Goal: Transaction & Acquisition: Book appointment/travel/reservation

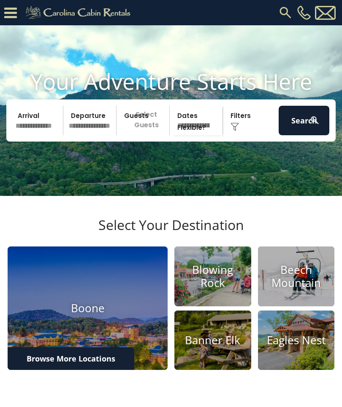
click at [46, 127] on input "text" at bounding box center [38, 121] width 51 height 30
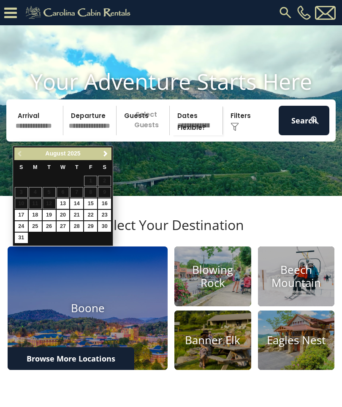
click at [110, 151] on link "Next" at bounding box center [105, 154] width 11 height 11
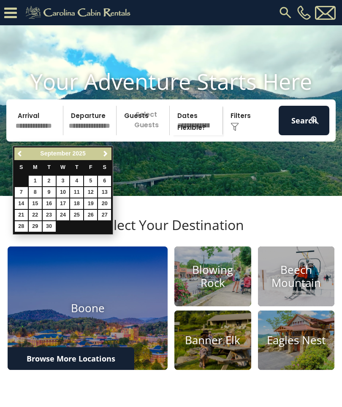
click at [109, 154] on link "Next" at bounding box center [105, 154] width 11 height 11
click at [108, 154] on span "Next" at bounding box center [105, 154] width 7 height 7
click at [107, 153] on span "Next" at bounding box center [105, 154] width 7 height 7
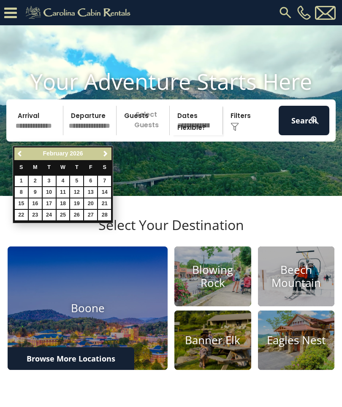
click at [106, 155] on span "Next" at bounding box center [105, 154] width 7 height 7
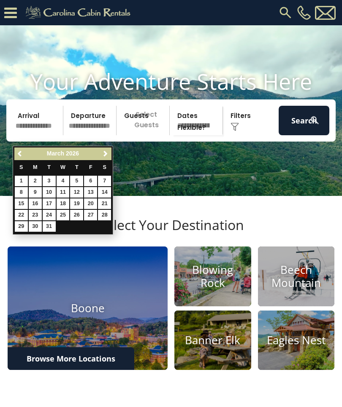
click at [108, 154] on span "Next" at bounding box center [105, 154] width 7 height 7
click at [109, 153] on link "Next" at bounding box center [105, 154] width 11 height 11
click at [110, 152] on link "Next" at bounding box center [105, 154] width 11 height 11
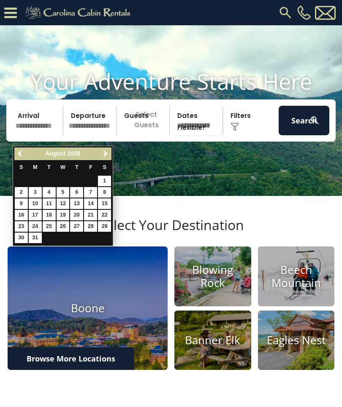
click at [111, 181] on link "1" at bounding box center [104, 181] width 13 height 11
type input "******"
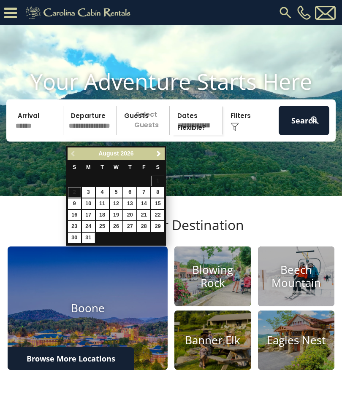
click at [92, 239] on link "31" at bounding box center [88, 238] width 13 height 11
type input "*******"
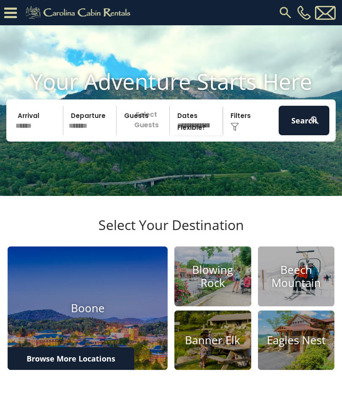
click at [151, 130] on p "Select Guests" at bounding box center [144, 121] width 50 height 30
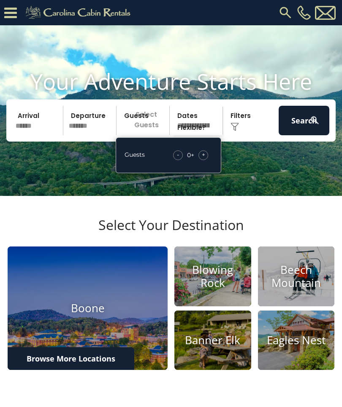
click at [208, 160] on div "+" at bounding box center [203, 156] width 10 height 10
click at [210, 160] on div "- 1 + +" at bounding box center [191, 156] width 42 height 10
click at [213, 164] on div "Guests - 1 + +" at bounding box center [168, 155] width 105 height 36
click at [207, 160] on div "+" at bounding box center [203, 156] width 10 height 10
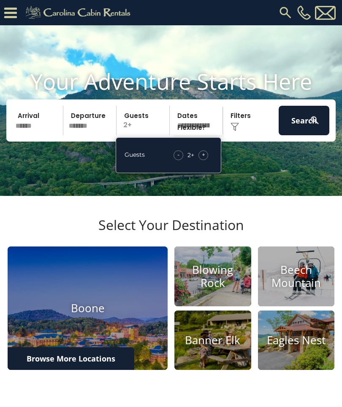
click at [207, 160] on div "+" at bounding box center [203, 156] width 10 height 10
click at [204, 159] on span "+" at bounding box center [203, 155] width 3 height 8
click at [206, 160] on div "+" at bounding box center [203, 156] width 10 height 10
click at [207, 160] on div "+" at bounding box center [203, 156] width 10 height 10
click at [202, 131] on select "**********" at bounding box center [197, 121] width 50 height 30
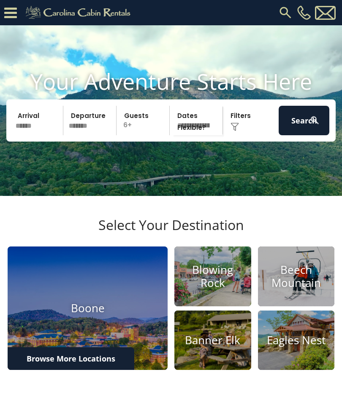
select select "*"
click at [251, 131] on div "Click to Choose" at bounding box center [250, 121] width 51 height 30
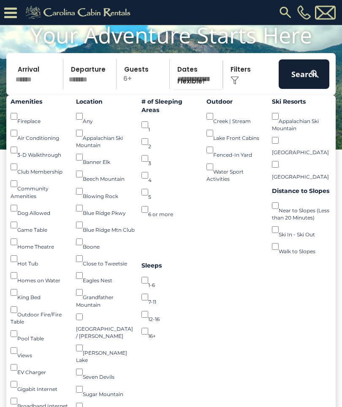
scroll to position [63, 0]
click at [300, 86] on button "Search" at bounding box center [303, 74] width 51 height 30
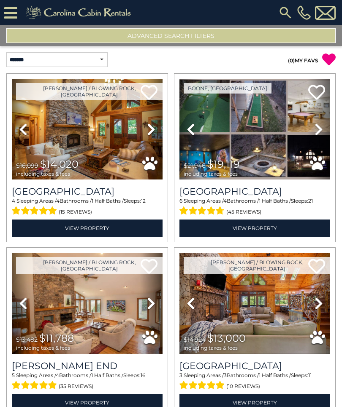
click at [155, 131] on icon at bounding box center [151, 129] width 8 height 13
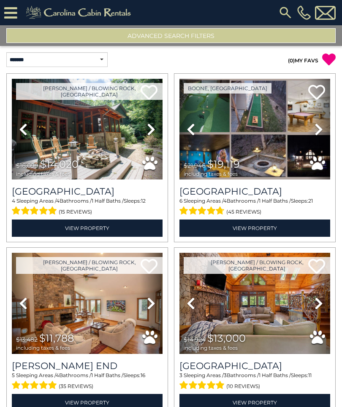
click at [156, 132] on link "Next" at bounding box center [151, 129] width 23 height 101
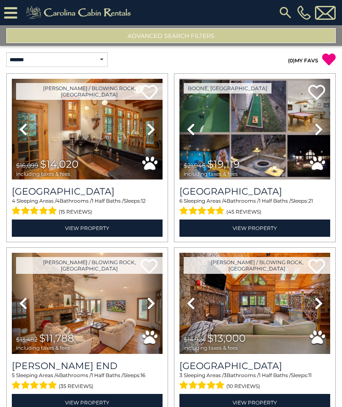
click at [159, 130] on link "Next" at bounding box center [151, 129] width 23 height 101
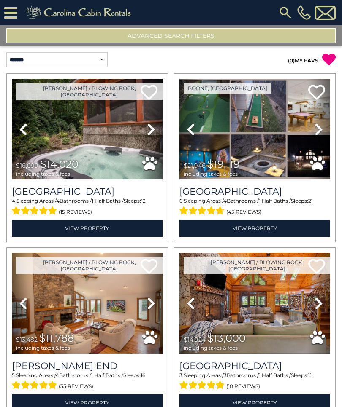
click at [320, 131] on icon at bounding box center [318, 129] width 8 height 13
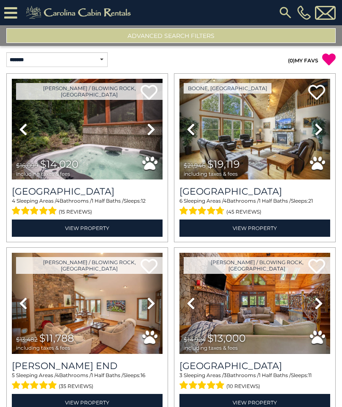
click at [320, 130] on icon at bounding box center [318, 129] width 8 height 13
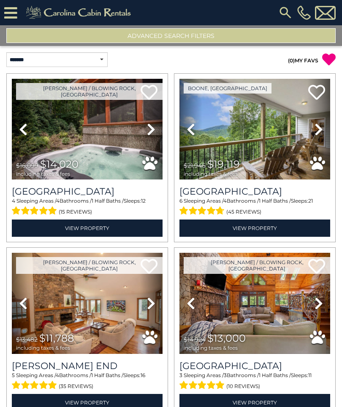
click at [321, 132] on icon at bounding box center [318, 129] width 8 height 13
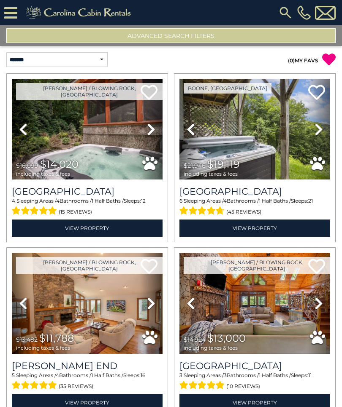
click at [322, 131] on icon at bounding box center [318, 129] width 8 height 13
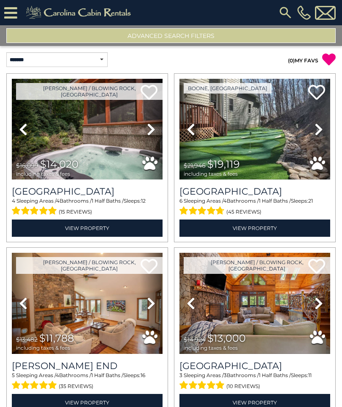
click at [324, 132] on link "Next" at bounding box center [318, 129] width 23 height 101
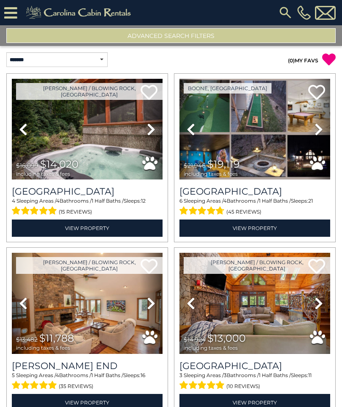
click at [326, 128] on link "Next" at bounding box center [318, 129] width 23 height 101
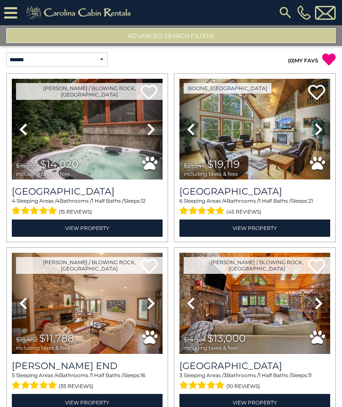
click at [322, 130] on icon at bounding box center [318, 129] width 8 height 13
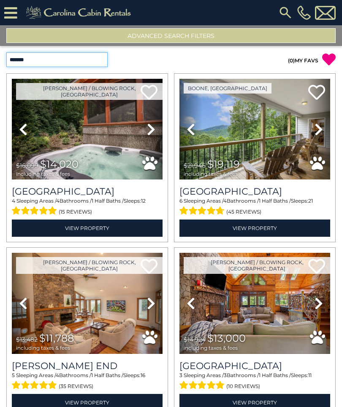
click at [97, 59] on select "**********" at bounding box center [56, 59] width 101 height 15
select select "*****"
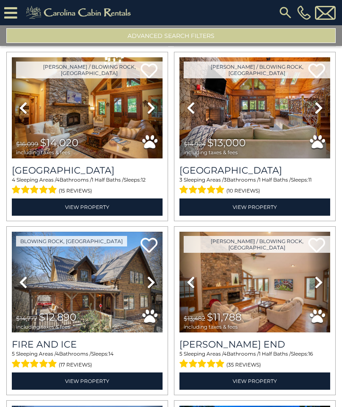
scroll to position [196, 0]
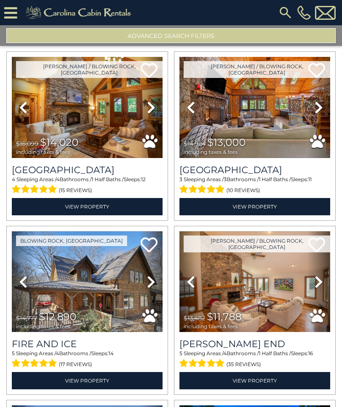
click at [318, 111] on icon at bounding box center [318, 107] width 8 height 13
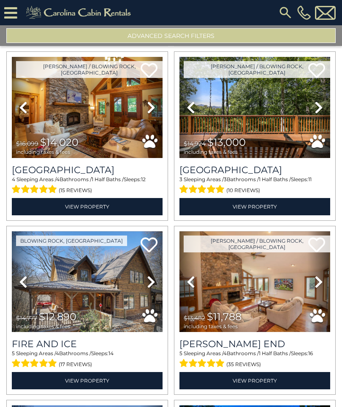
click at [321, 109] on icon at bounding box center [318, 107] width 8 height 13
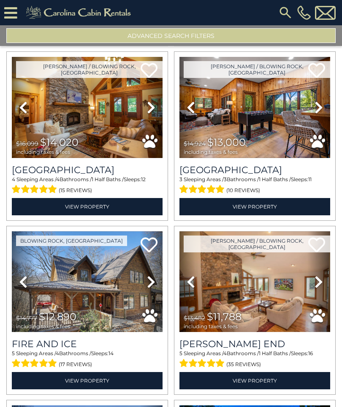
click at [321, 108] on icon at bounding box center [318, 107] width 8 height 13
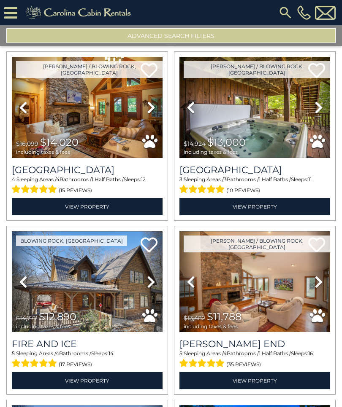
click at [321, 109] on icon at bounding box center [318, 107] width 8 height 13
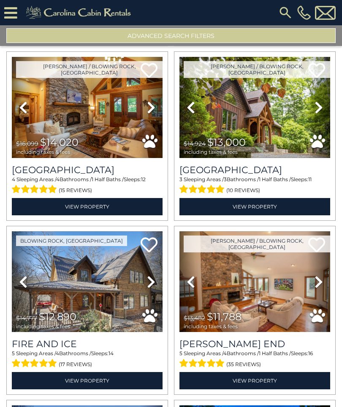
click at [323, 107] on link "Next" at bounding box center [318, 107] width 23 height 101
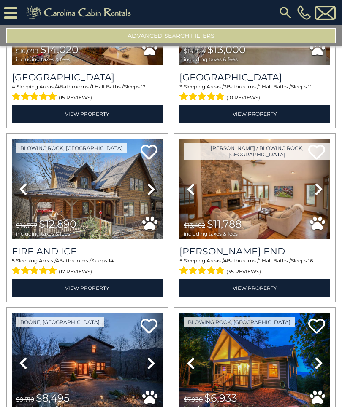
scroll to position [291, 0]
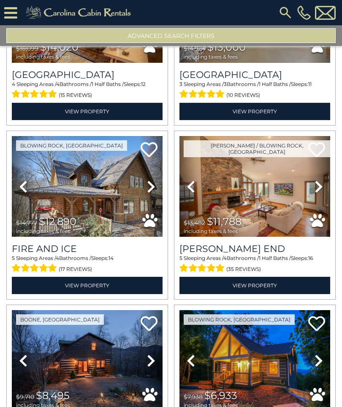
click at [153, 188] on icon at bounding box center [151, 186] width 8 height 13
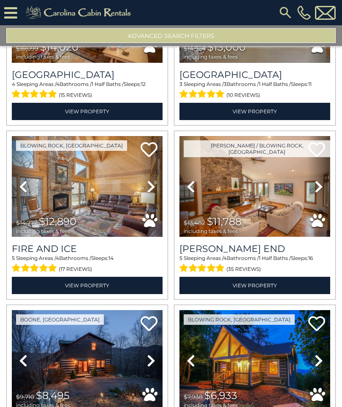
click at [318, 191] on icon at bounding box center [318, 186] width 8 height 13
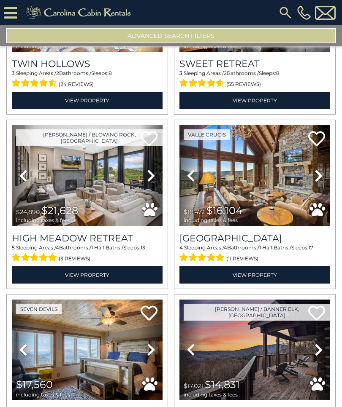
scroll to position [826, 0]
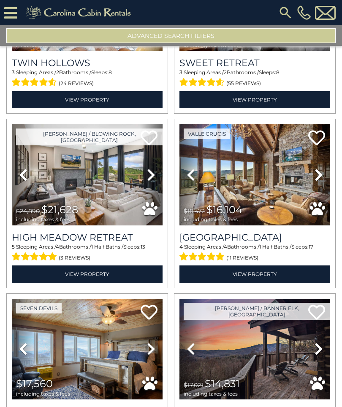
click at [320, 178] on icon at bounding box center [318, 174] width 8 height 13
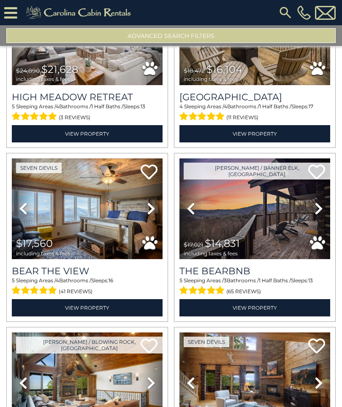
scroll to position [967, 0]
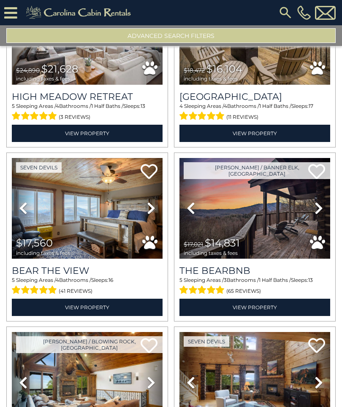
click at [317, 213] on icon at bounding box center [318, 208] width 8 height 13
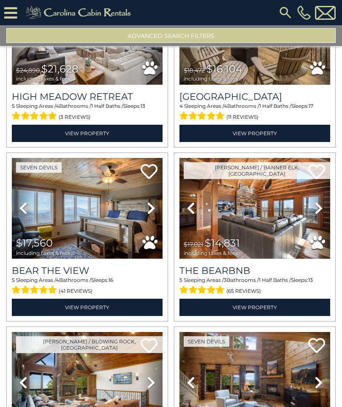
click at [321, 213] on icon at bounding box center [318, 208] width 8 height 13
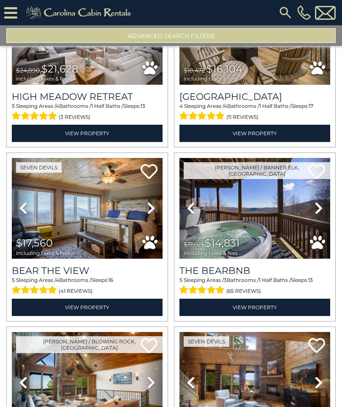
click at [320, 211] on icon at bounding box center [318, 208] width 8 height 13
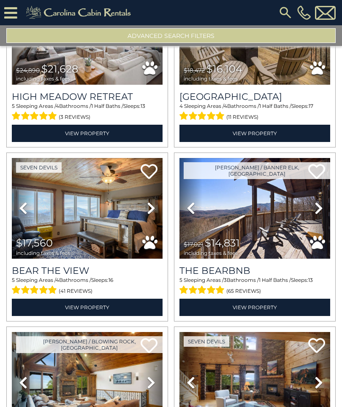
click at [324, 212] on link "Next" at bounding box center [318, 208] width 23 height 101
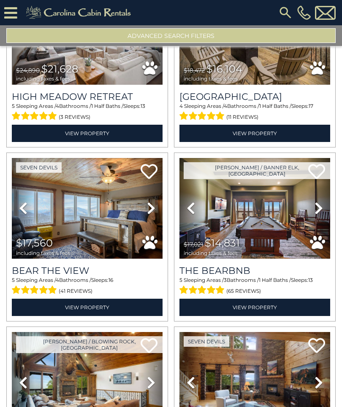
click at [319, 213] on icon at bounding box center [318, 208] width 8 height 13
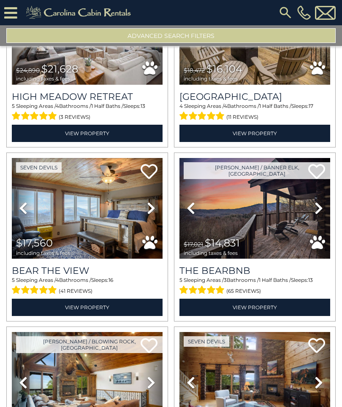
click at [324, 211] on link "Next" at bounding box center [318, 208] width 23 height 101
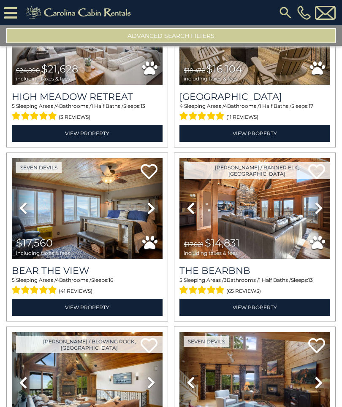
click at [318, 212] on icon at bounding box center [318, 208] width 8 height 13
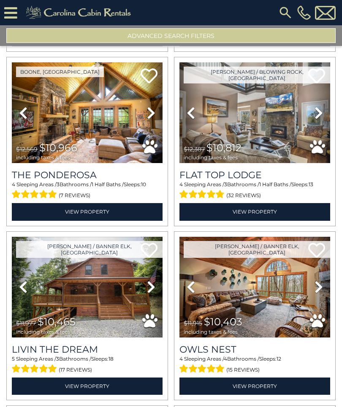
scroll to position [1935, 0]
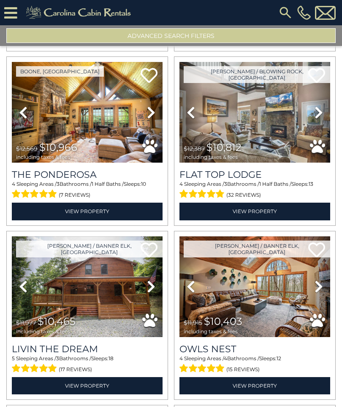
click at [290, 117] on img at bounding box center [254, 112] width 151 height 101
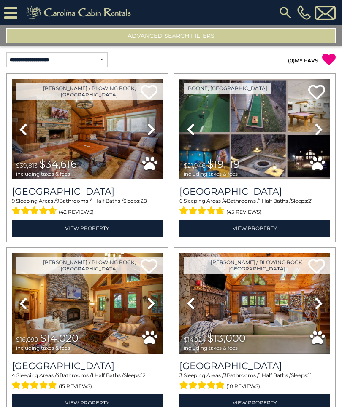
scroll to position [0, 0]
click at [212, 35] on button "Advanced Search Filters" at bounding box center [170, 35] width 329 height 15
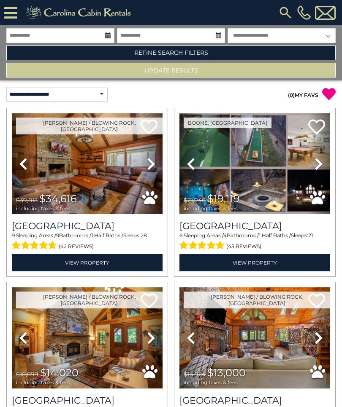
click at [205, 55] on link "Refine Search Filters" at bounding box center [170, 53] width 329 height 15
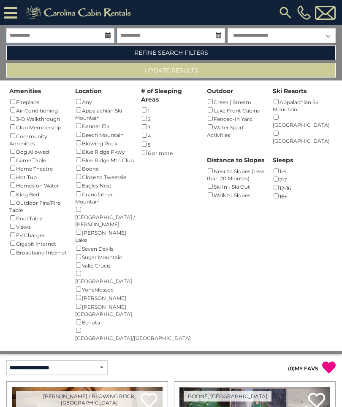
click at [91, 34] on input "**********" at bounding box center [60, 35] width 108 height 15
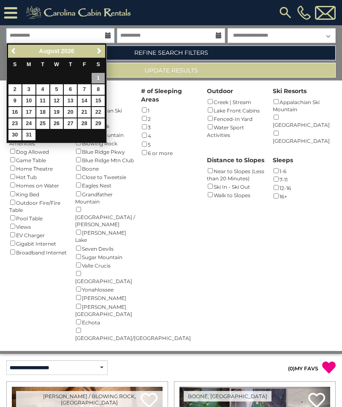
click at [111, 34] on input "**********" at bounding box center [60, 35] width 108 height 15
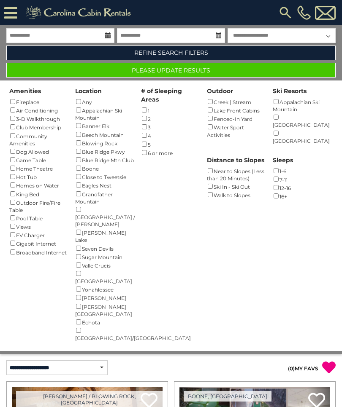
click at [109, 36] on icon at bounding box center [108, 35] width 6 height 6
click at [202, 70] on button "Please Update Results" at bounding box center [170, 70] width 329 height 15
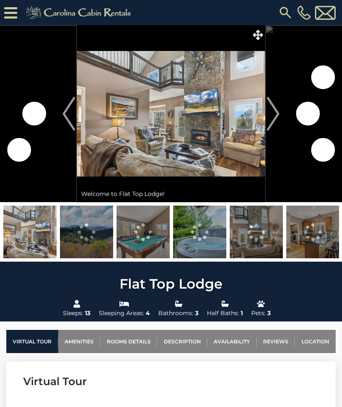
click at [279, 116] on img "Next" at bounding box center [273, 114] width 13 height 34
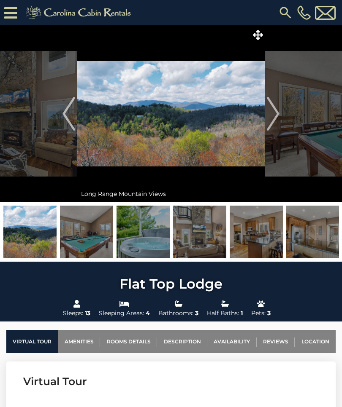
click at [280, 114] on button "Next" at bounding box center [273, 113] width 16 height 177
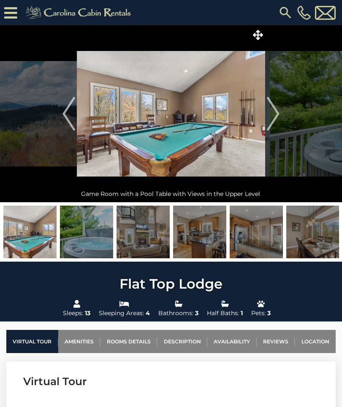
click at [278, 111] on img "Next" at bounding box center [273, 114] width 13 height 34
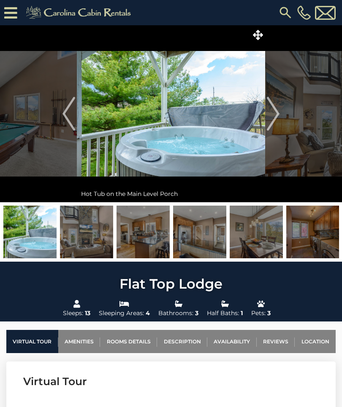
click at [276, 111] on img "Next" at bounding box center [273, 114] width 13 height 34
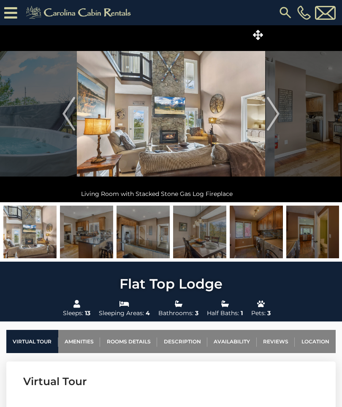
click at [274, 113] on img "Next" at bounding box center [273, 114] width 13 height 34
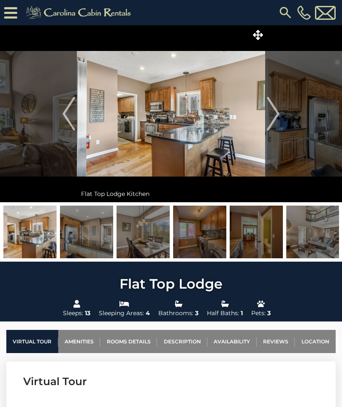
click at [278, 114] on img "Next" at bounding box center [273, 114] width 13 height 34
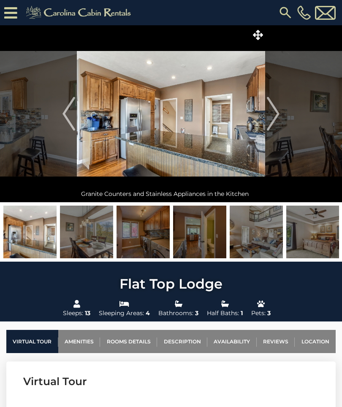
click at [278, 114] on img "Next" at bounding box center [273, 114] width 13 height 34
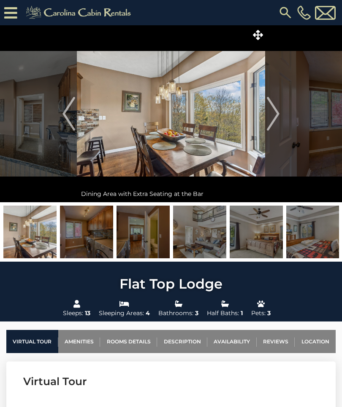
click at [275, 116] on img "Next" at bounding box center [273, 114] width 13 height 34
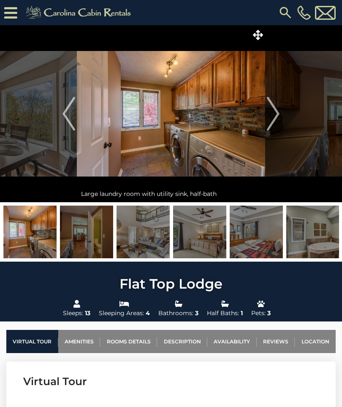
click at [278, 112] on img "Next" at bounding box center [273, 114] width 13 height 34
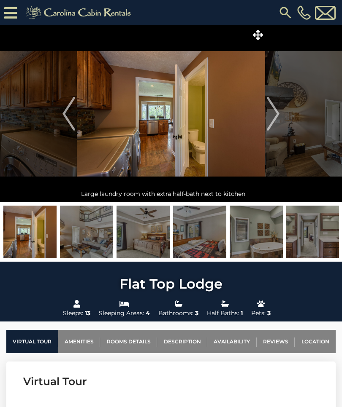
click at [279, 111] on img "Next" at bounding box center [273, 114] width 13 height 34
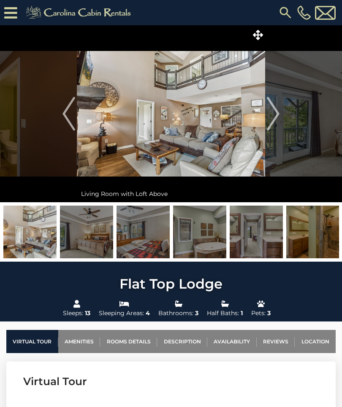
click at [278, 114] on img "Next" at bounding box center [273, 114] width 13 height 34
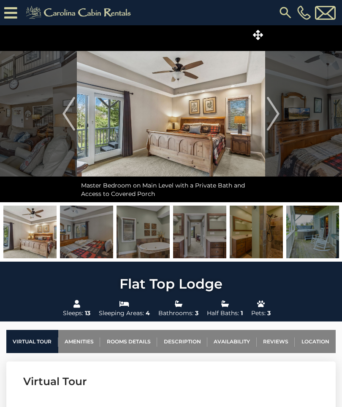
click at [275, 111] on img "Next" at bounding box center [273, 114] width 13 height 34
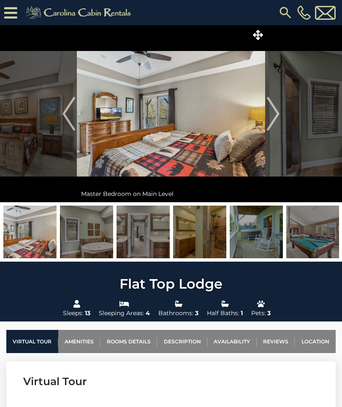
click at [277, 113] on img "Next" at bounding box center [273, 114] width 13 height 34
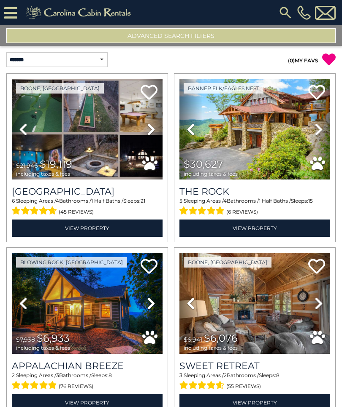
click at [229, 40] on button "Advanced Search Filters" at bounding box center [170, 35] width 329 height 15
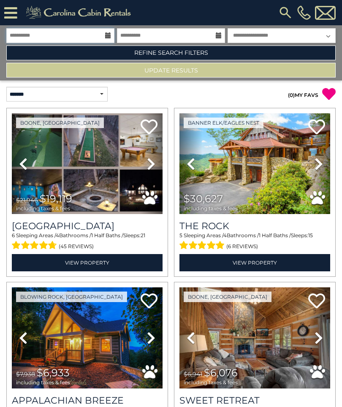
click at [104, 35] on input "**********" at bounding box center [60, 35] width 108 height 15
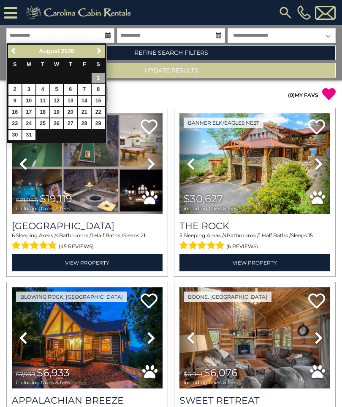
click at [100, 78] on link "1" at bounding box center [98, 78] width 13 height 11
type input "******"
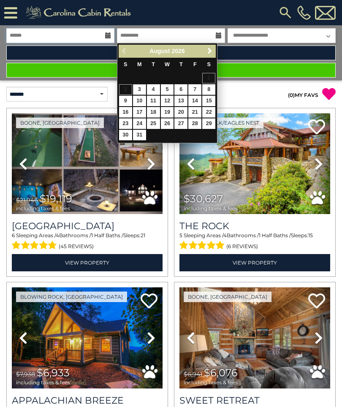
click at [103, 34] on input "******" at bounding box center [60, 35] width 108 height 15
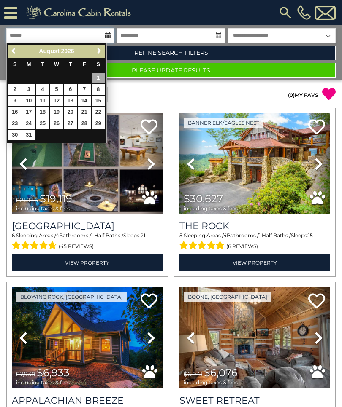
click at [39, 38] on input "******" at bounding box center [60, 35] width 108 height 15
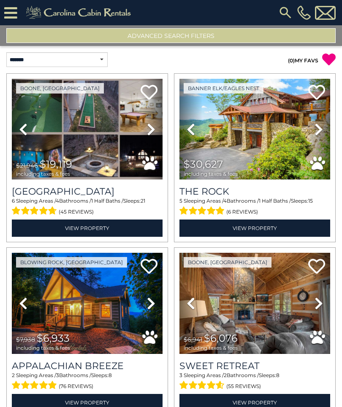
click at [225, 36] on button "Advanced Search Filters" at bounding box center [170, 35] width 329 height 15
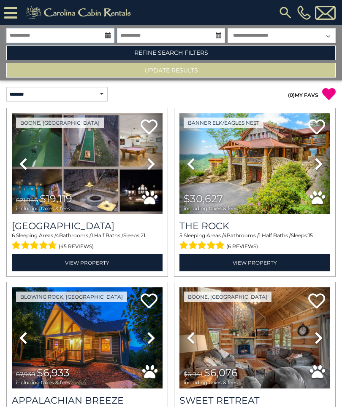
click at [93, 35] on input "**********" at bounding box center [60, 35] width 108 height 15
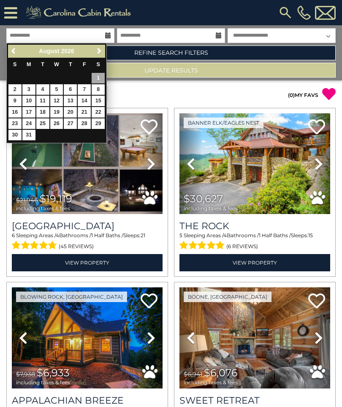
click at [19, 51] on link "Previous" at bounding box center [14, 51] width 11 height 11
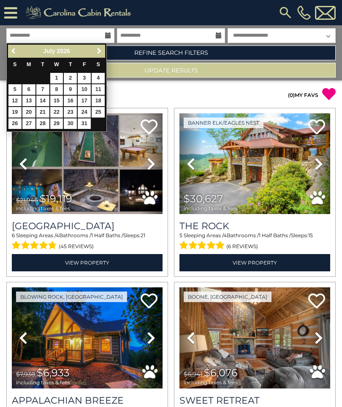
click at [18, 53] on link "Previous" at bounding box center [14, 51] width 11 height 11
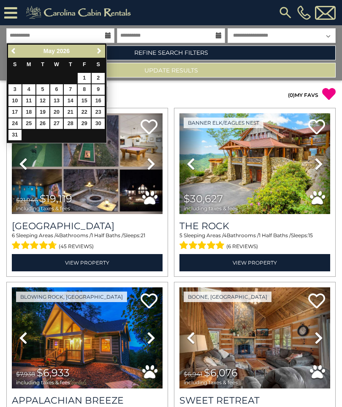
click at [16, 14] on icon at bounding box center [10, 12] width 13 height 15
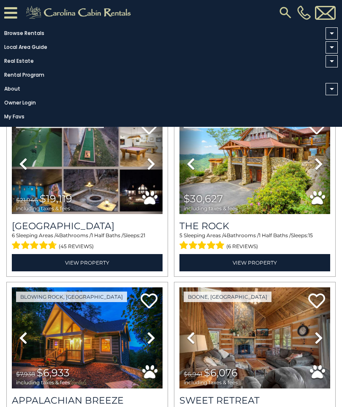
click at [33, 32] on link "Browse Rentals" at bounding box center [168, 33] width 337 height 12
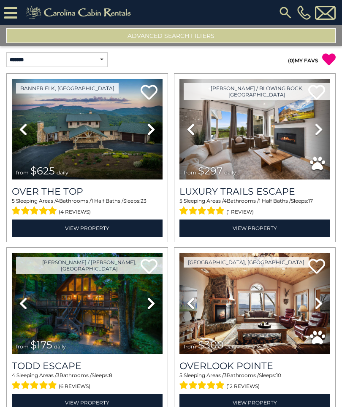
click at [219, 39] on button "Advanced Search Filters" at bounding box center [170, 35] width 329 height 15
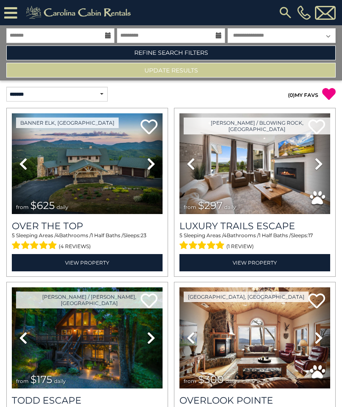
click at [235, 53] on link "Refine Search Filters" at bounding box center [170, 53] width 329 height 15
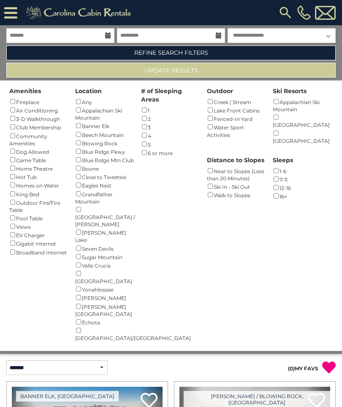
click at [19, 150] on div "Dog Allowed ()" at bounding box center [39, 151] width 60 height 8
click at [19, 149] on div "Dog Allowed ()" at bounding box center [39, 151] width 60 height 8
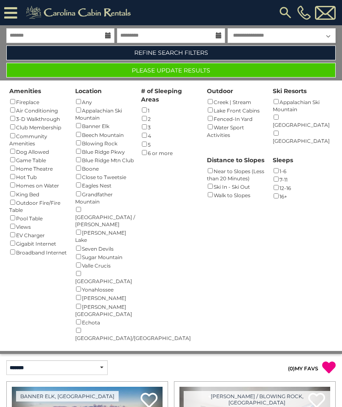
click at [237, 75] on button "Please Update Results" at bounding box center [170, 70] width 329 height 15
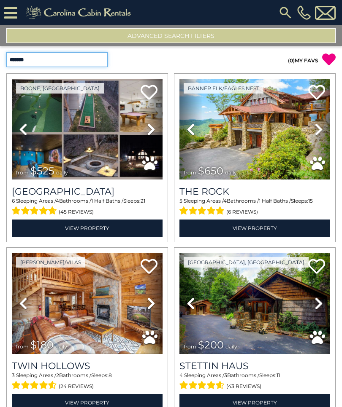
click at [88, 62] on select "**********" at bounding box center [56, 59] width 101 height 15
select select "*****"
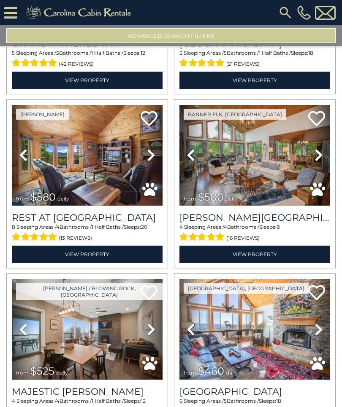
scroll to position [1021, 0]
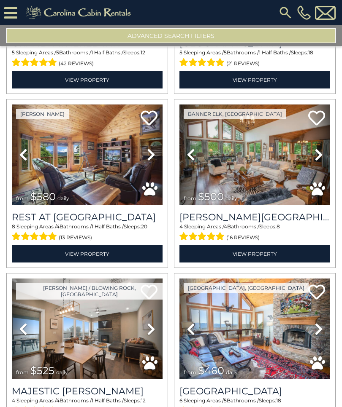
click at [293, 156] on img at bounding box center [254, 155] width 151 height 101
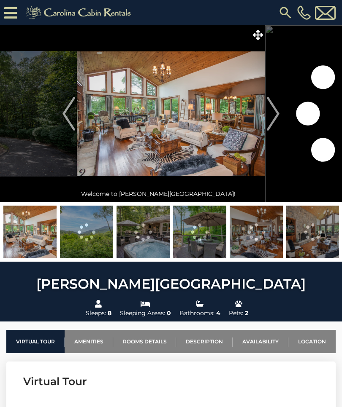
click at [277, 118] on img "Next" at bounding box center [273, 114] width 13 height 34
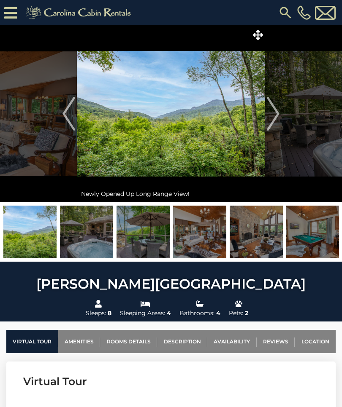
click at [279, 114] on img "Next" at bounding box center [273, 114] width 13 height 34
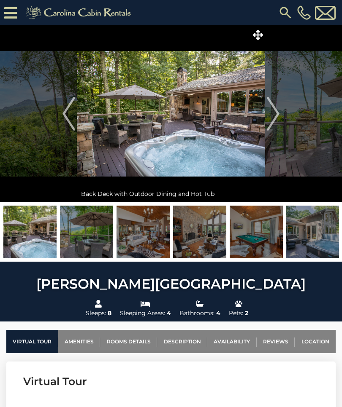
click at [278, 113] on img "Next" at bounding box center [273, 114] width 13 height 34
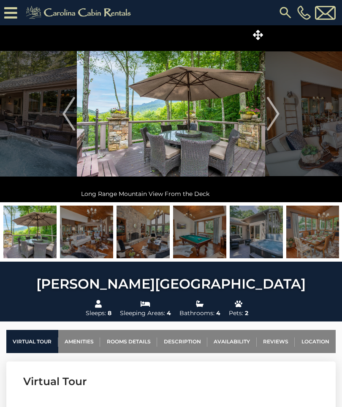
click at [275, 109] on img "Next" at bounding box center [273, 114] width 13 height 34
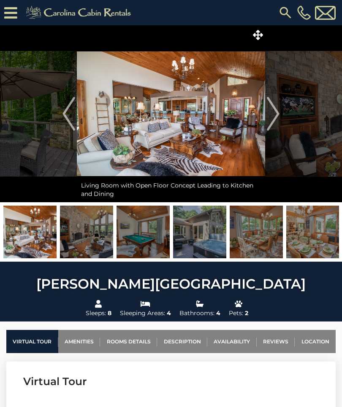
click at [280, 113] on button "Next" at bounding box center [273, 113] width 16 height 177
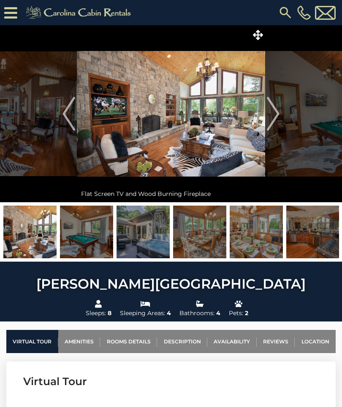
click at [278, 113] on img "Next" at bounding box center [273, 114] width 13 height 34
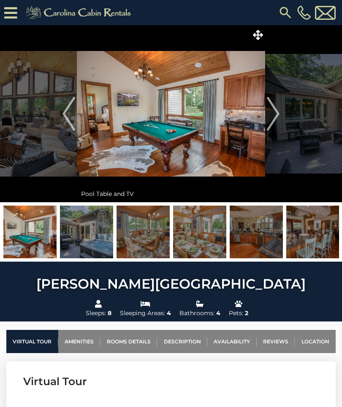
click at [276, 114] on img "Next" at bounding box center [273, 114] width 13 height 34
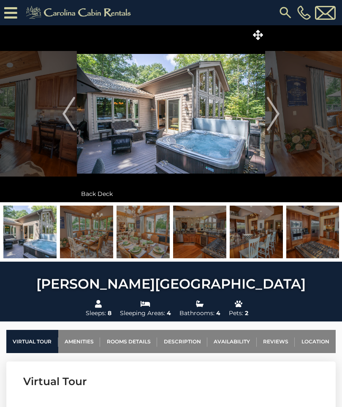
click at [73, 116] on img "Previous" at bounding box center [68, 114] width 13 height 34
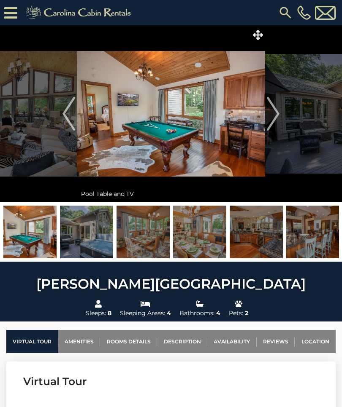
click at [279, 112] on img "Next" at bounding box center [273, 114] width 13 height 34
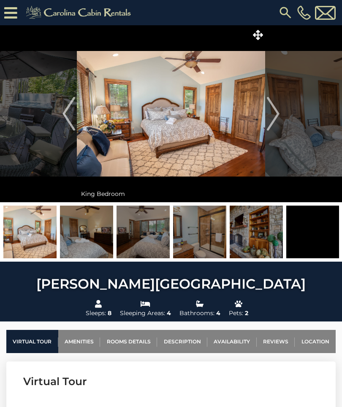
click at [280, 117] on button "Next" at bounding box center [273, 113] width 16 height 177
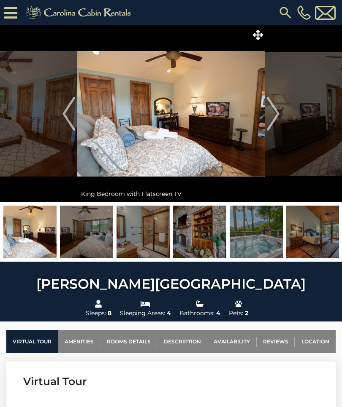
click at [280, 115] on button "Next" at bounding box center [273, 113] width 16 height 177
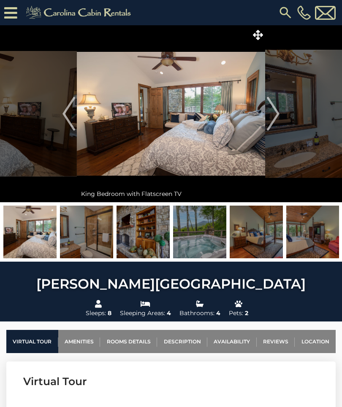
click at [279, 112] on img "Next" at bounding box center [273, 114] width 13 height 34
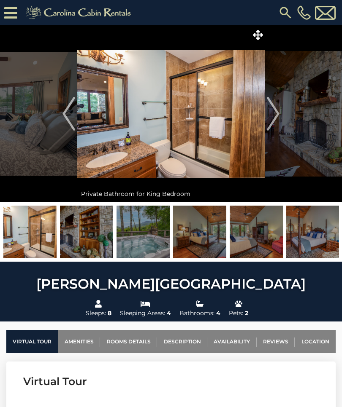
click at [278, 114] on img "Next" at bounding box center [273, 114] width 13 height 34
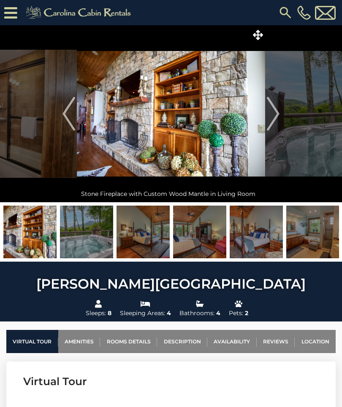
click at [277, 113] on img "Next" at bounding box center [273, 114] width 13 height 34
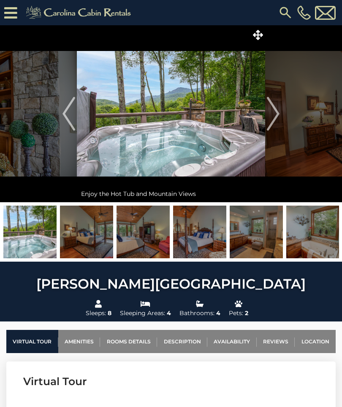
click at [280, 119] on button "Next" at bounding box center [273, 113] width 16 height 177
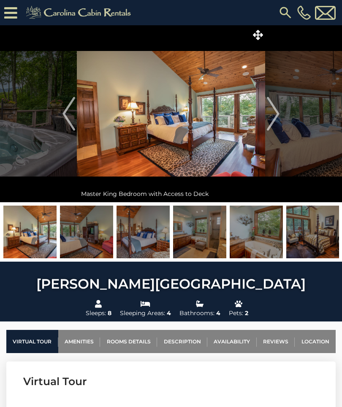
click at [278, 118] on img "Next" at bounding box center [273, 114] width 13 height 34
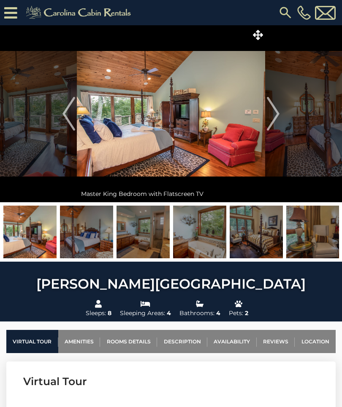
click at [273, 117] on img "Next" at bounding box center [273, 114] width 13 height 34
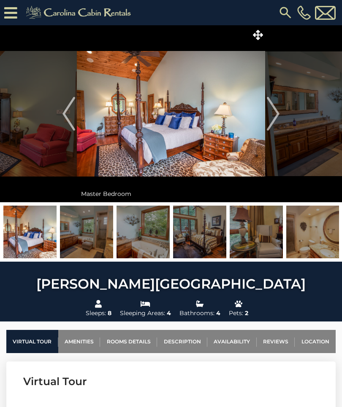
click at [274, 113] on img "Next" at bounding box center [273, 114] width 13 height 34
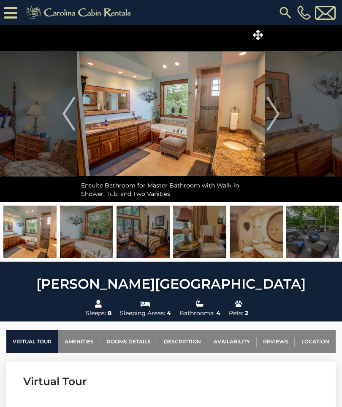
click at [278, 117] on img "Next" at bounding box center [273, 114] width 13 height 34
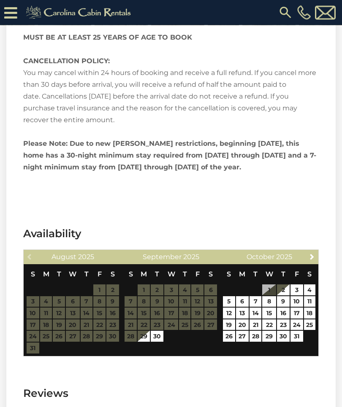
scroll to position [1823, 0]
click at [313, 253] on span "Next" at bounding box center [311, 256] width 7 height 7
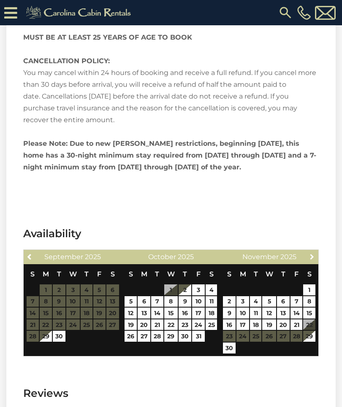
click at [313, 253] on span "Next" at bounding box center [311, 256] width 7 height 7
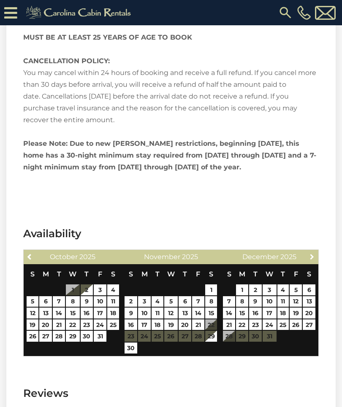
click at [312, 253] on span "Next" at bounding box center [311, 256] width 7 height 7
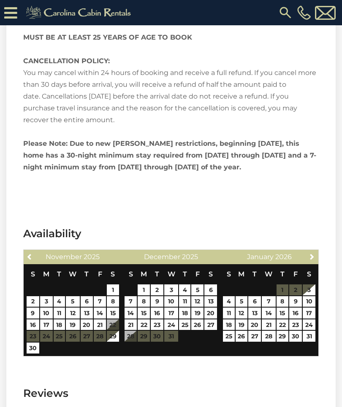
click at [313, 253] on span "Next" at bounding box center [311, 256] width 7 height 7
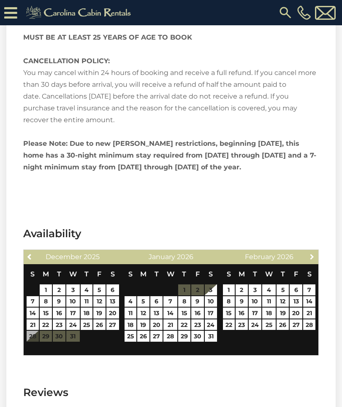
click at [312, 253] on span "Next" at bounding box center [311, 256] width 7 height 7
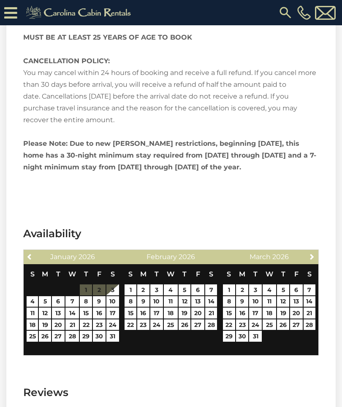
click at [312, 253] on span "Next" at bounding box center [311, 256] width 7 height 7
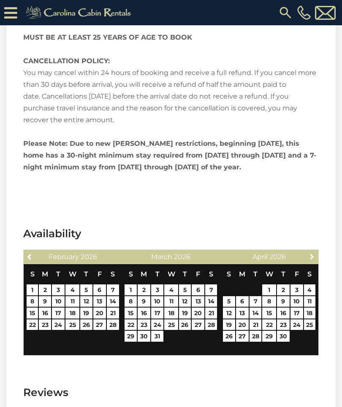
click at [310, 253] on span "Next" at bounding box center [311, 256] width 7 height 7
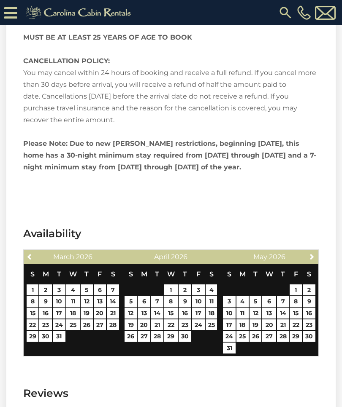
click at [312, 253] on span "Next" at bounding box center [311, 256] width 7 height 7
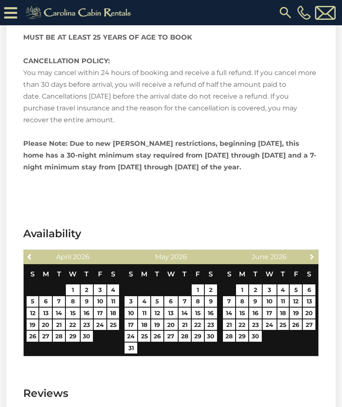
click at [313, 253] on span "Next" at bounding box center [311, 256] width 7 height 7
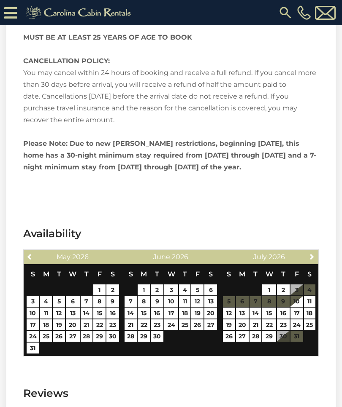
click at [315, 253] on span "Next" at bounding box center [311, 256] width 7 height 7
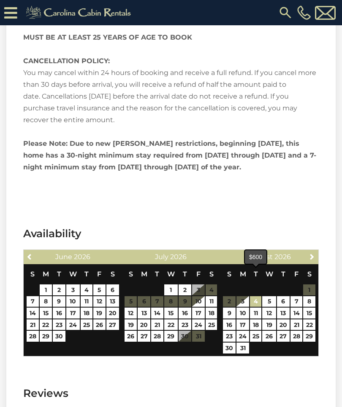
click at [258, 297] on link "4" at bounding box center [255, 302] width 11 height 11
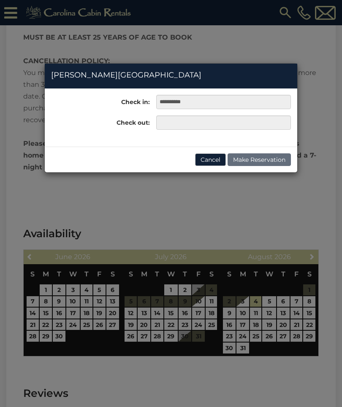
click at [313, 232] on div "**********" at bounding box center [171, 203] width 342 height 407
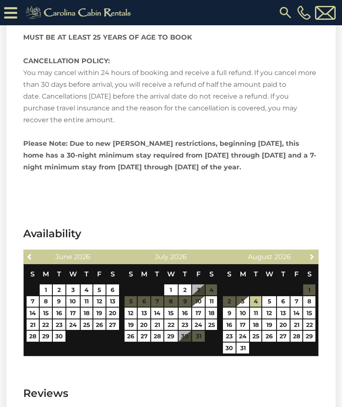
click at [311, 253] on span "Next" at bounding box center [311, 256] width 7 height 7
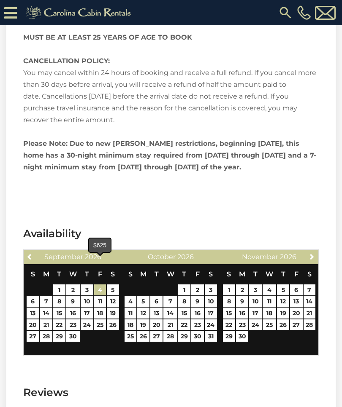
click at [105, 285] on link "4" at bounding box center [100, 290] width 12 height 11
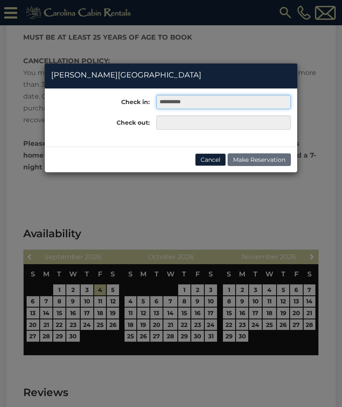
click at [204, 100] on input "**********" at bounding box center [223, 102] width 135 height 14
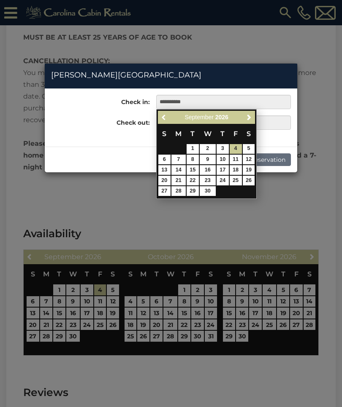
click at [168, 119] on link "Previous" at bounding box center [164, 117] width 11 height 11
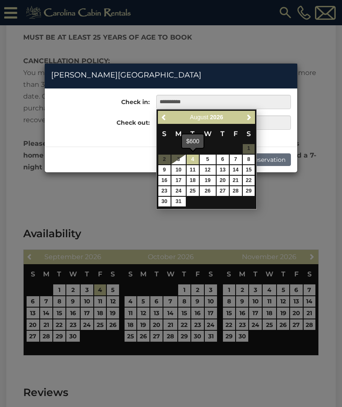
click at [196, 160] on link "4" at bounding box center [192, 160] width 12 height 10
type input "**********"
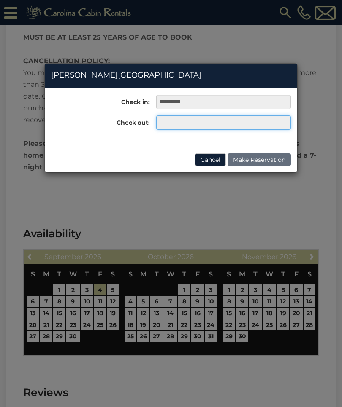
click at [181, 126] on input "text" at bounding box center [223, 123] width 135 height 14
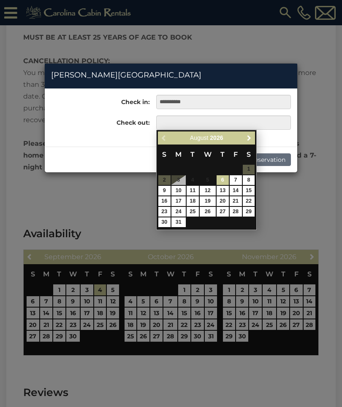
click at [251, 140] on span "Next" at bounding box center [248, 138] width 7 height 7
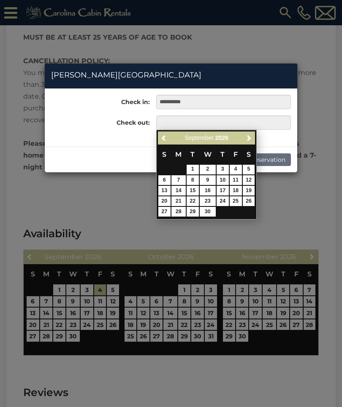
click at [238, 172] on link "4" at bounding box center [235, 170] width 12 height 10
type input "**********"
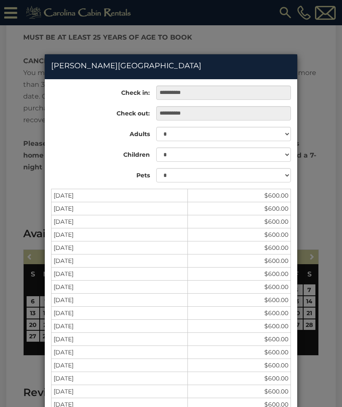
scroll to position [22, 0]
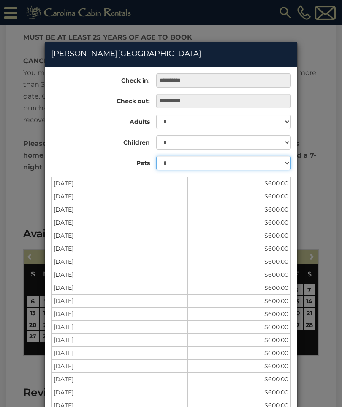
click at [283, 168] on select "* * *" at bounding box center [223, 163] width 135 height 14
select select "*"
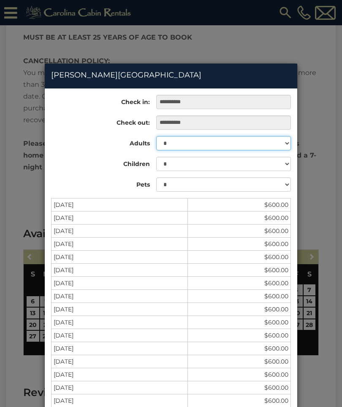
click at [279, 146] on select "* * * * * * * *" at bounding box center [223, 143] width 135 height 14
select select "*"
click at [322, 162] on div "**********" at bounding box center [171, 203] width 342 height 407
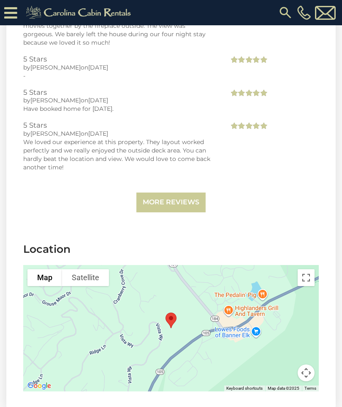
scroll to position [2267, 0]
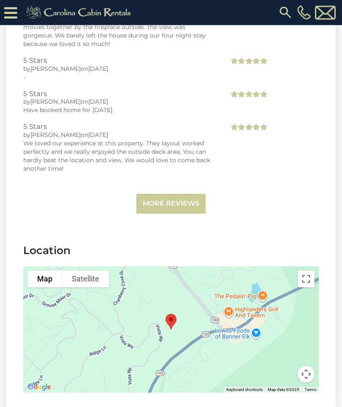
click at [196, 194] on link "More Reviews" at bounding box center [170, 204] width 69 height 20
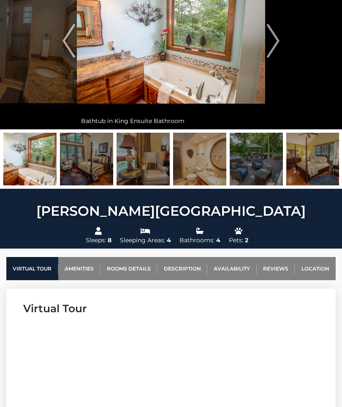
scroll to position [0, 0]
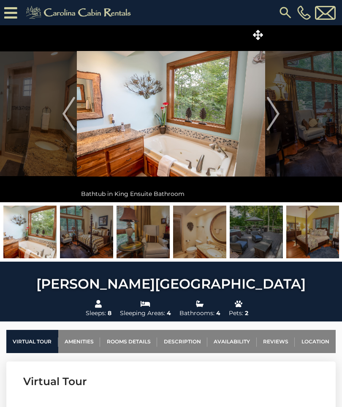
click at [268, 237] on img at bounding box center [255, 232] width 53 height 53
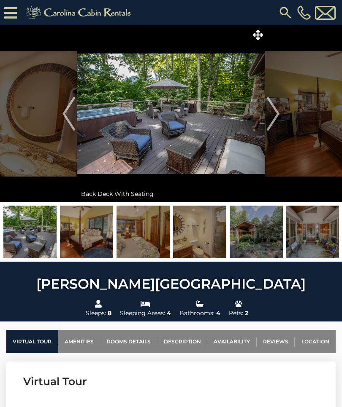
click at [264, 232] on img at bounding box center [255, 232] width 53 height 53
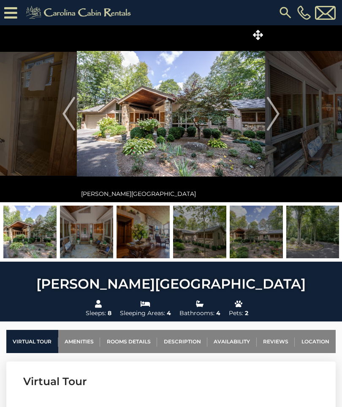
click at [319, 244] on img at bounding box center [312, 232] width 53 height 53
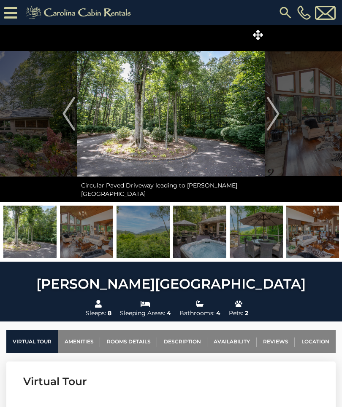
click at [323, 240] on img at bounding box center [312, 232] width 53 height 53
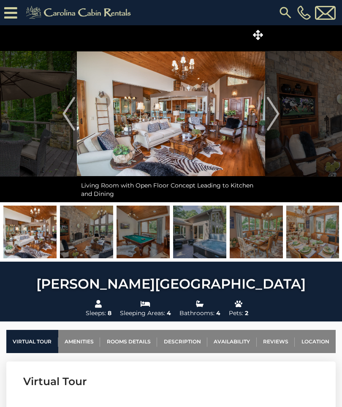
click at [320, 240] on img at bounding box center [312, 232] width 53 height 53
